Goal: Communication & Community: Answer question/provide support

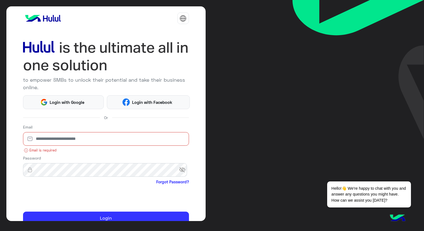
click at [67, 141] on input "email" at bounding box center [106, 139] width 166 height 14
paste input "**********"
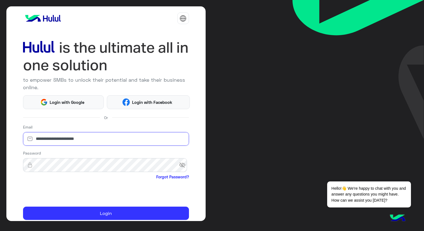
type input "**********"
click at [225, 149] on div "**********" at bounding box center [212, 115] width 424 height 231
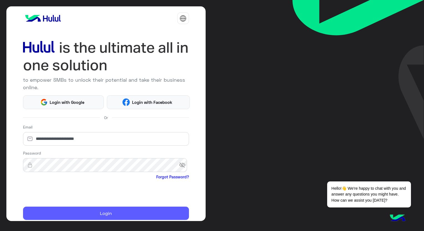
click at [96, 212] on button "Login" at bounding box center [106, 213] width 166 height 13
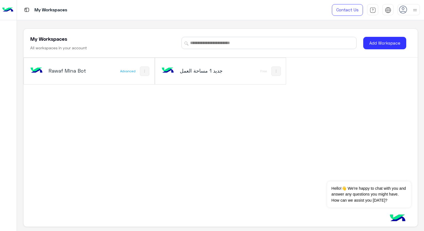
click at [97, 71] on div "Rawaf Mina Bot" at bounding box center [65, 71] width 72 height 16
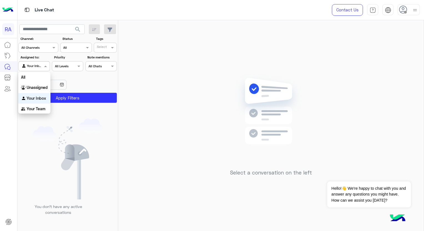
click at [38, 68] on div at bounding box center [34, 65] width 31 height 5
click at [30, 91] on div "Unassigned" at bounding box center [34, 87] width 32 height 11
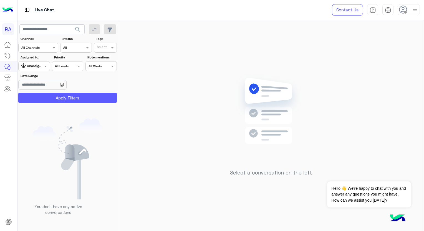
click at [37, 98] on button "Apply Filters" at bounding box center [67, 98] width 98 height 10
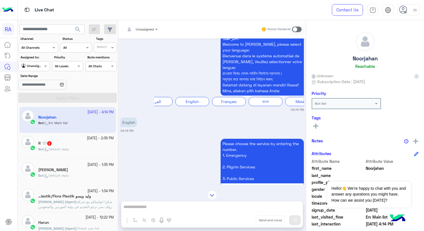
scroll to position [1055, 0]
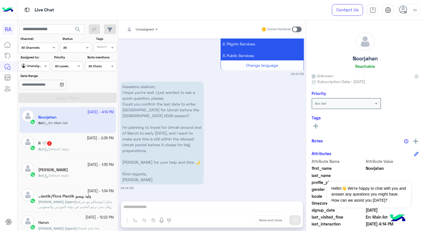
click at [37, 152] on div "[DATE] - 2:36 PM R 🤍 2 Bot : Default reply" at bounding box center [68, 146] width 92 height 21
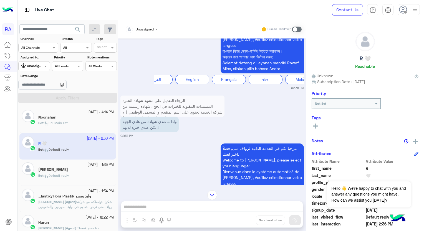
scroll to position [768, 0]
click at [296, 31] on span at bounding box center [297, 30] width 10 height 6
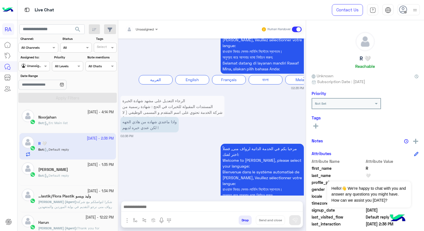
scroll to position [827, 0]
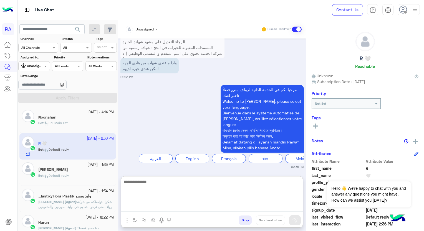
click at [150, 209] on textarea at bounding box center [211, 195] width 181 height 33
type textarea "*"
type textarea "**********"
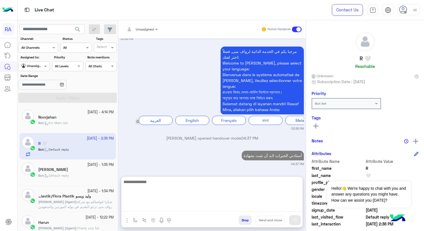
scroll to position [887, 0]
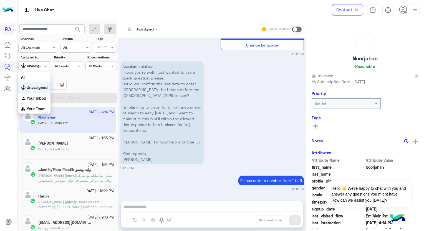
scroll to position [1055, 0]
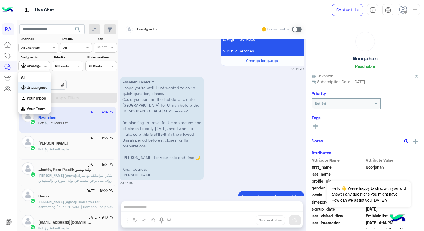
click at [30, 63] on input "text" at bounding box center [27, 65] width 13 height 5
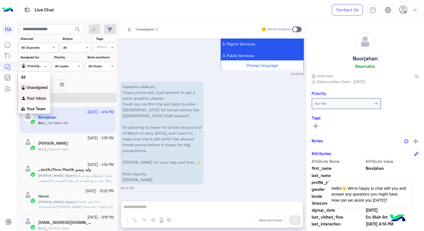
click at [34, 97] on b "Your Inbox" at bounding box center [36, 98] width 19 height 5
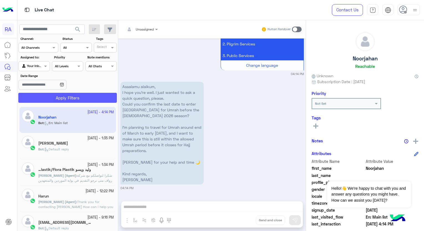
click at [50, 101] on button "Apply Filters" at bounding box center [67, 98] width 98 height 10
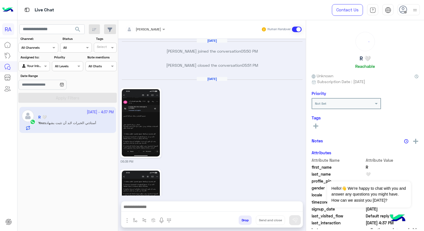
scroll to position [783, 0]
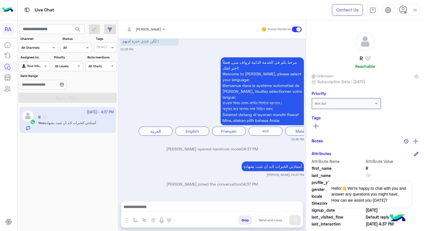
click at [293, 30] on span at bounding box center [297, 30] width 10 height 6
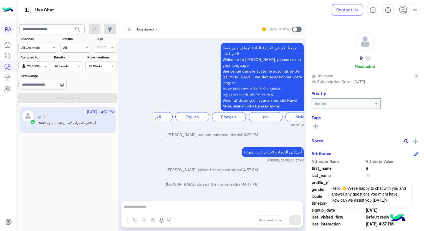
click at [47, 65] on span at bounding box center [46, 66] width 7 height 6
click at [38, 92] on div "Unassigned" at bounding box center [34, 87] width 32 height 11
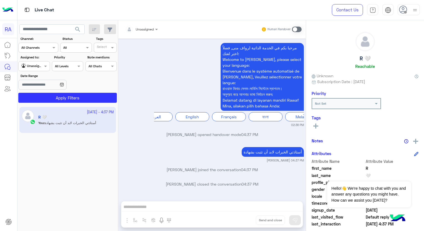
drag, startPoint x: 45, startPoint y: 103, endPoint x: 52, endPoint y: 93, distance: 12.2
click at [52, 93] on app-inbox-users-filters "search Channel: Channel All Channels Status Channel All Tags Select Assigned to…" at bounding box center [67, 62] width 101 height 85
click at [52, 93] on section "Channel: Channel All Channels Status Channel All Tags Select Assigned to: Agent…" at bounding box center [68, 69] width 92 height 67
click at [51, 98] on button "Apply Filters" at bounding box center [67, 98] width 98 height 10
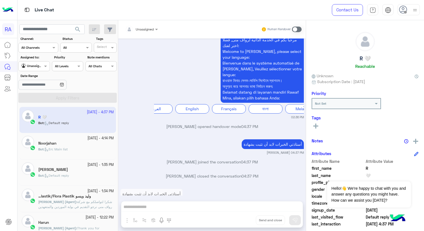
scroll to position [906, 0]
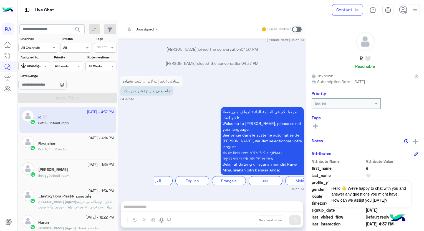
click at [411, 11] on img at bounding box center [414, 10] width 7 height 7
